Goal: Task Accomplishment & Management: Complete application form

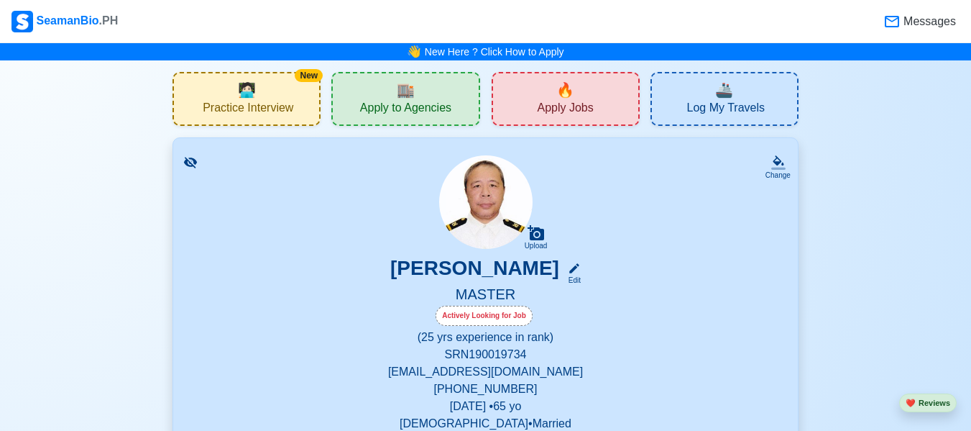
click at [592, 104] on span "Apply Jobs" at bounding box center [565, 110] width 56 height 18
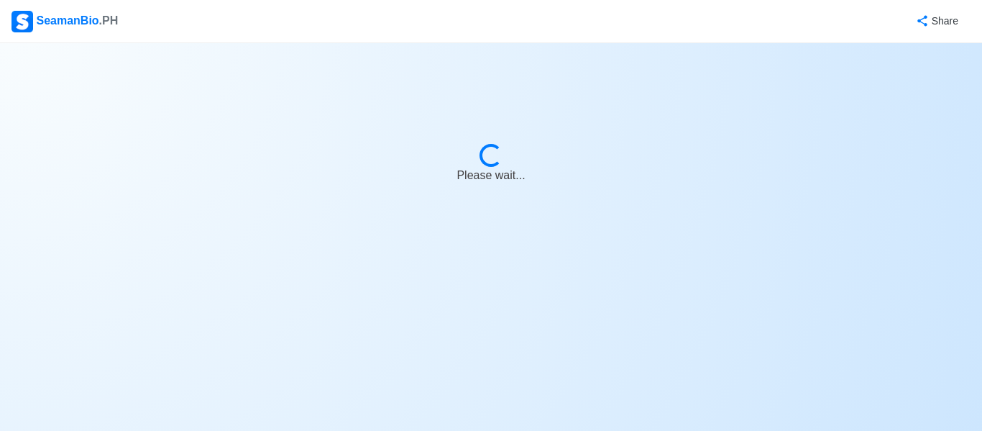
select select "Master"
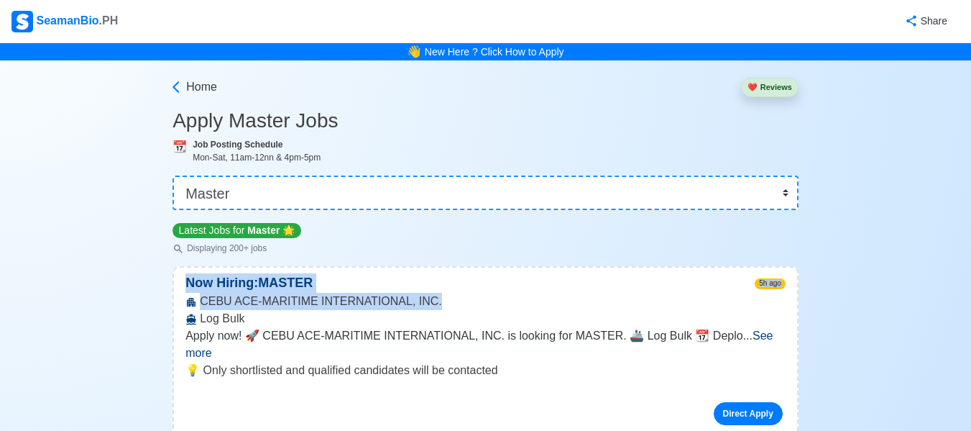
drag, startPoint x: 823, startPoint y: 242, endPoint x: 754, endPoint y: 296, distance: 88.2
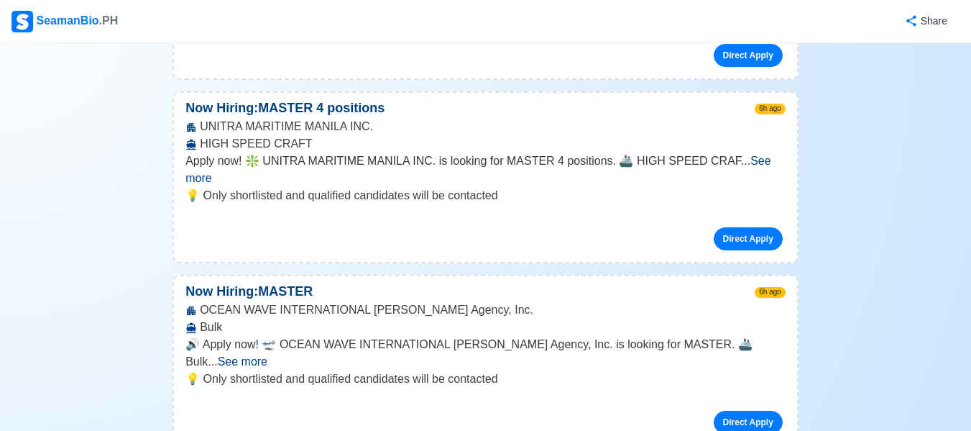
scroll to position [738, 0]
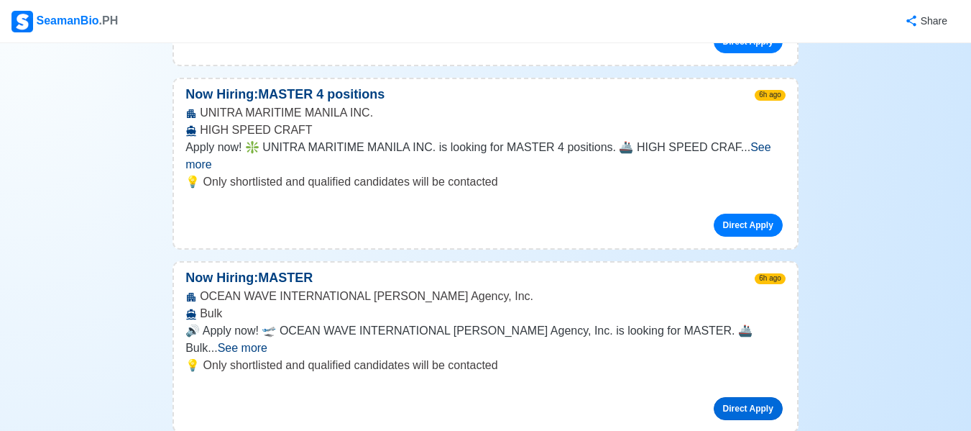
click at [757, 397] on link "Direct Apply" at bounding box center [748, 408] width 69 height 23
click at [267, 342] on span "See more" at bounding box center [243, 348] width 50 height 12
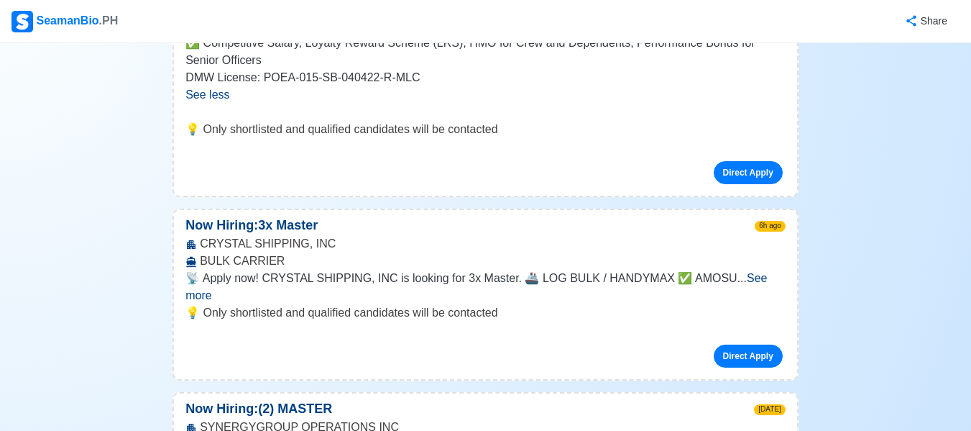
scroll to position [1141, 0]
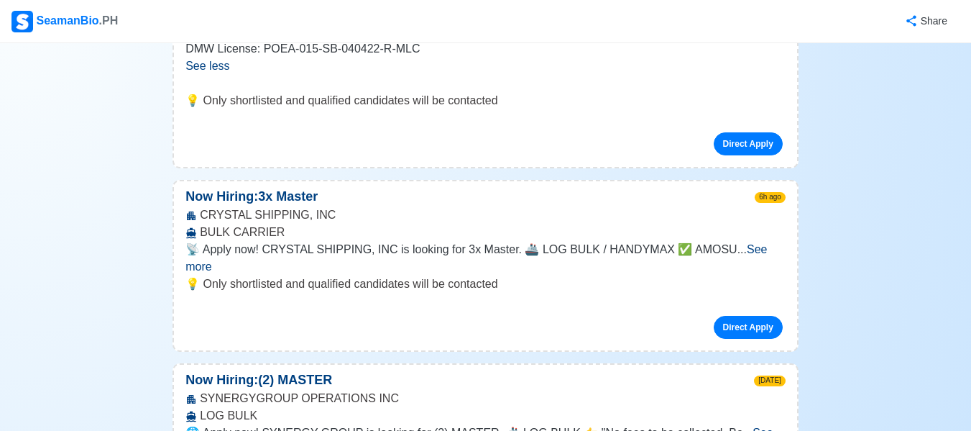
click at [753, 243] on span "See more" at bounding box center [476, 257] width 582 height 29
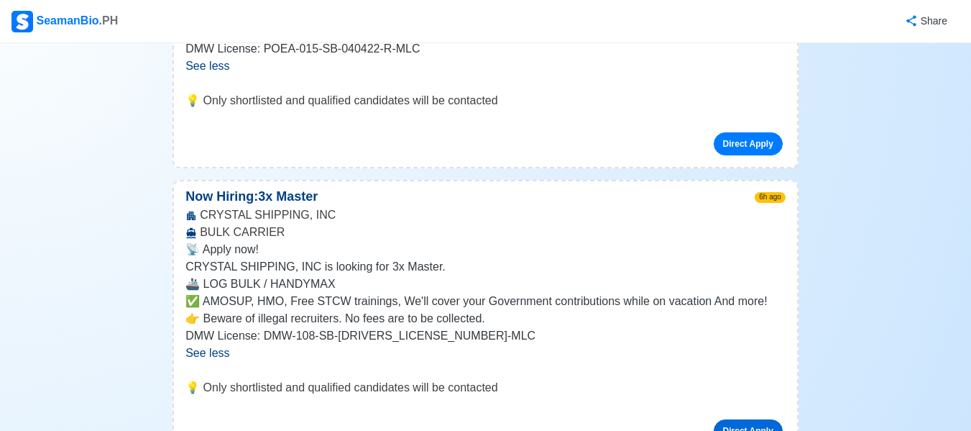
click at [743, 419] on link "Direct Apply" at bounding box center [748, 430] width 69 height 23
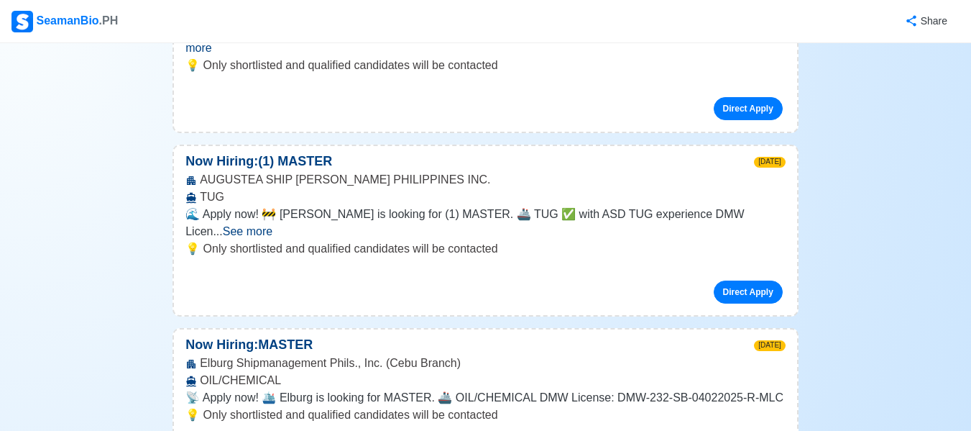
scroll to position [2215, 0]
